Goal: Information Seeking & Learning: Understand process/instructions

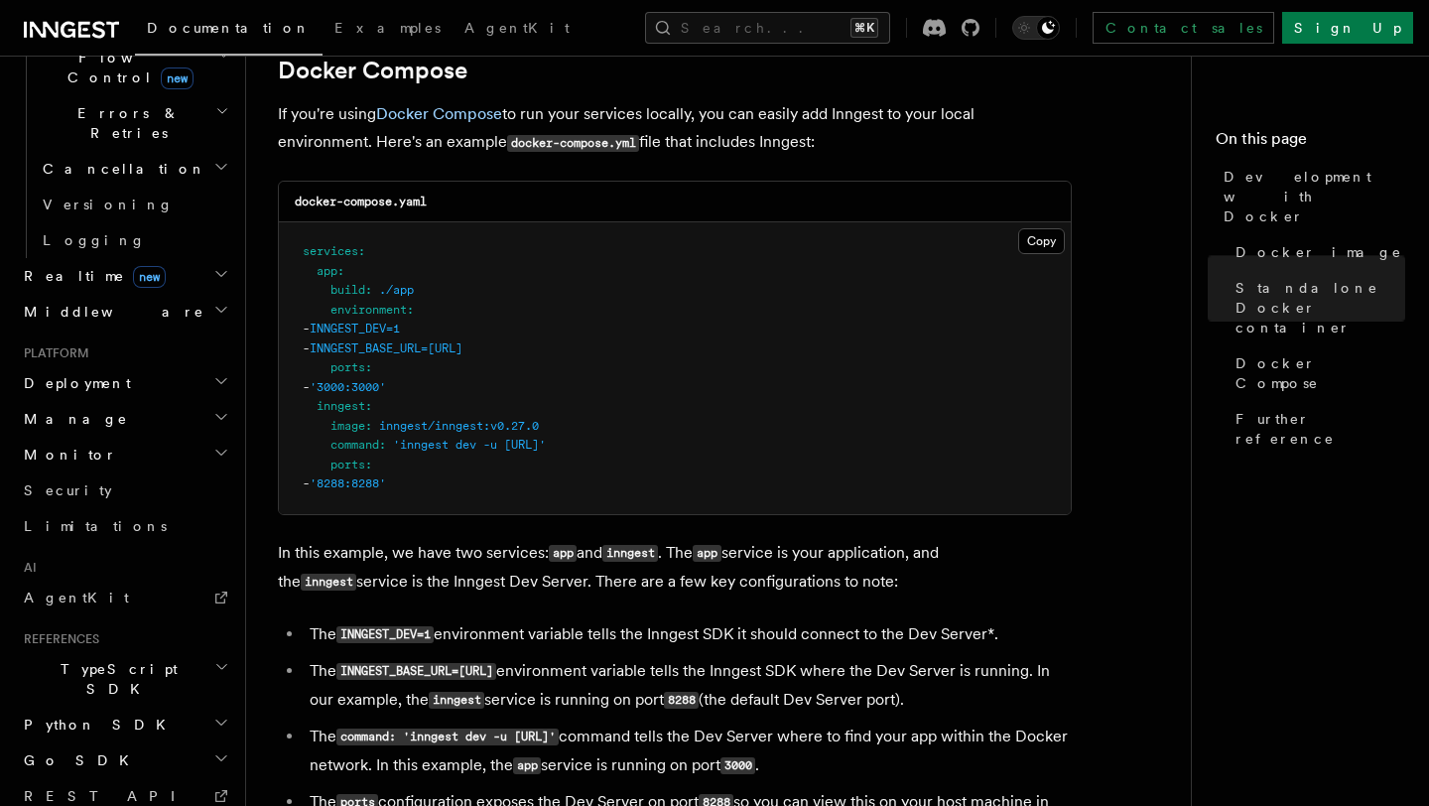
scroll to position [1351, 0]
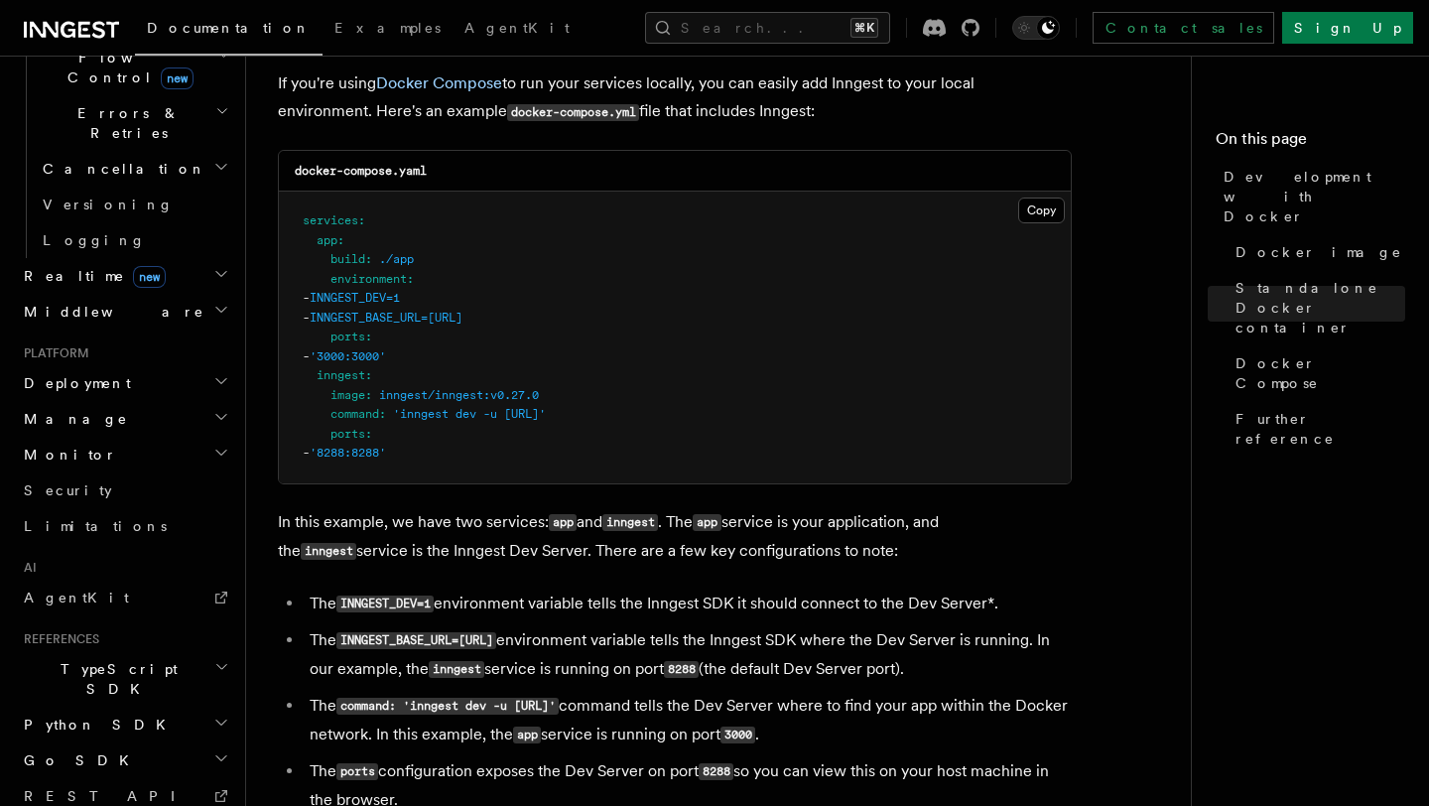
drag, startPoint x: 620, startPoint y: 324, endPoint x: 361, endPoint y: 308, distance: 259.5
click at [361, 308] on pre "services : app : build : ./app environment : - INNGEST_DEV=1 - INNGEST_BASE_URL…" at bounding box center [675, 338] width 792 height 292
copy code "INNGEST_DEV=1 - INNGEST_BASE_URL=[URL]"
click at [1028, 213] on button "Copy Copied" at bounding box center [1041, 211] width 47 height 26
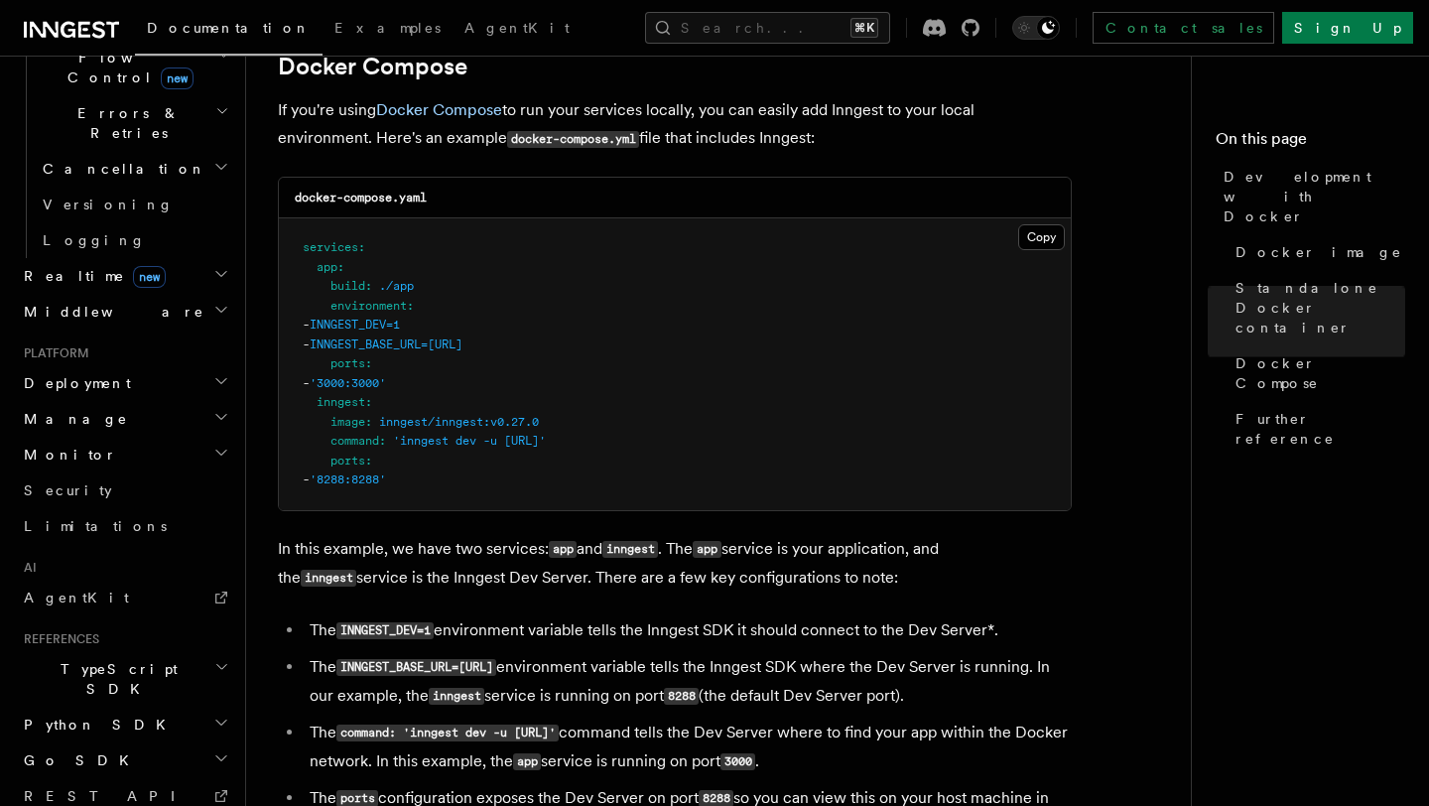
scroll to position [1318, 0]
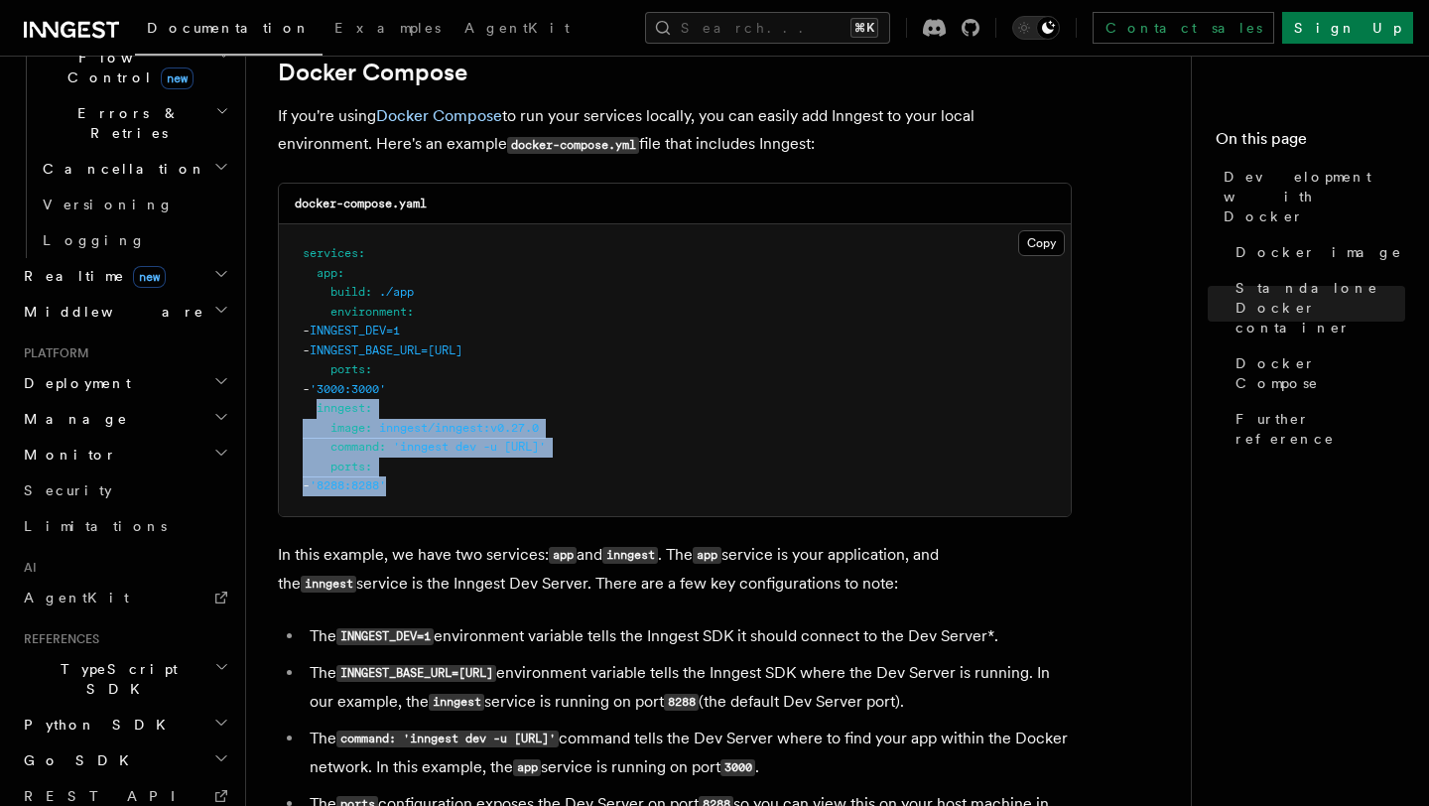
drag, startPoint x: 318, startPoint y: 417, endPoint x: 479, endPoint y: 481, distance: 174.2
click at [479, 481] on pre "services : app : build : ./app environment : - INNGEST_DEV=1 - INNGEST_BASE_URL…" at bounding box center [675, 370] width 792 height 292
copy code "inngest : image : inngest/inngest:v0.27.0 command : 'inngest dev -u [URL]' port…"
drag, startPoint x: 620, startPoint y: 357, endPoint x: 361, endPoint y: 340, distance: 259.6
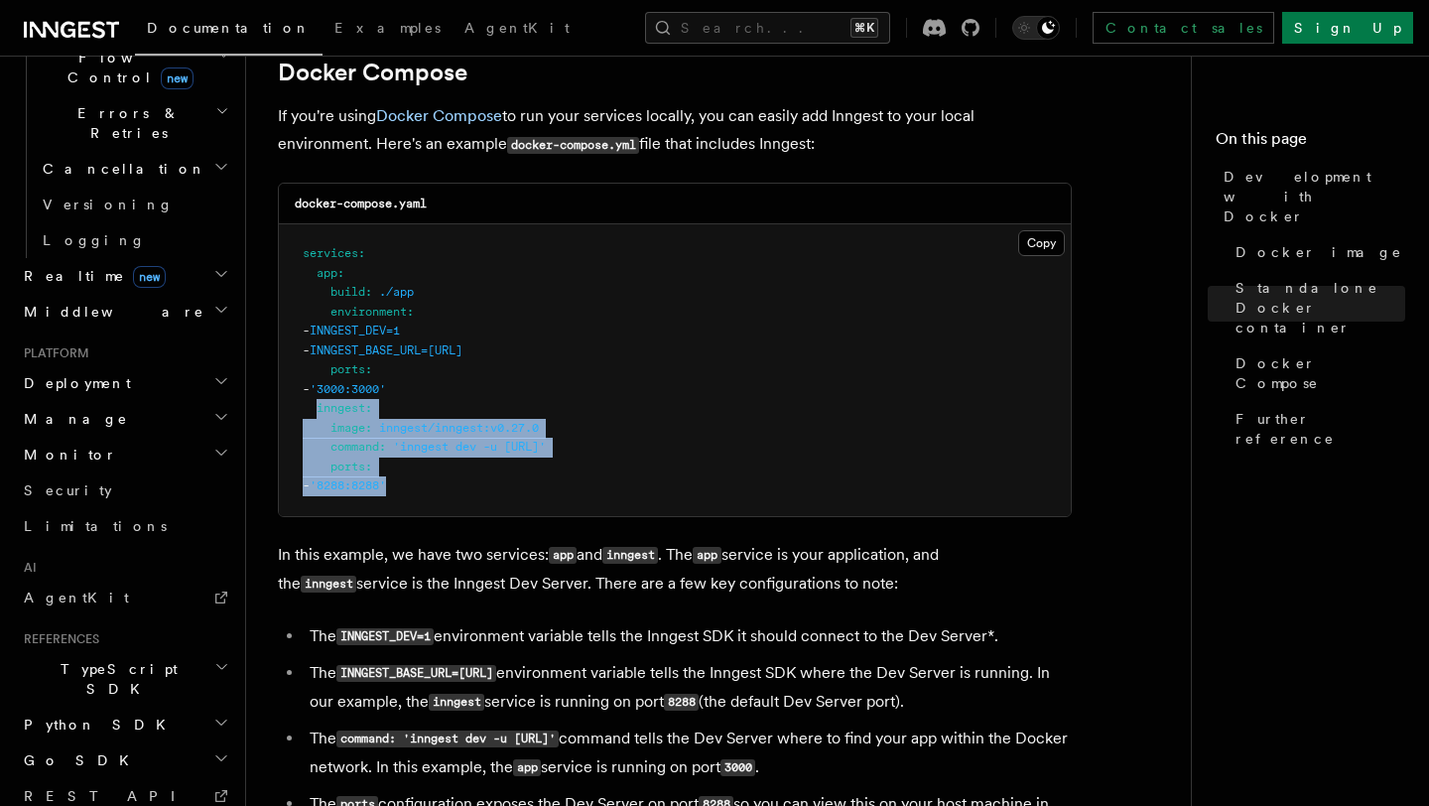
click at [361, 340] on pre "services : app : build : ./app environment : - INNGEST_DEV=1 - INNGEST_BASE_URL…" at bounding box center [675, 370] width 792 height 292
copy code "INNGEST_DEV=1 - INNGEST_BASE_URL=[URL]"
